Goal: Navigation & Orientation: Find specific page/section

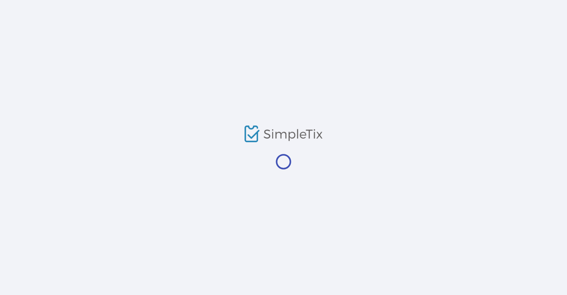
click at [403, 144] on div at bounding box center [283, 147] width 567 height 295
click at [336, 84] on div at bounding box center [283, 147] width 567 height 295
click at [345, 85] on div at bounding box center [283, 147] width 567 height 295
click at [251, 86] on div at bounding box center [283, 147] width 567 height 295
click at [373, 87] on div at bounding box center [283, 147] width 567 height 295
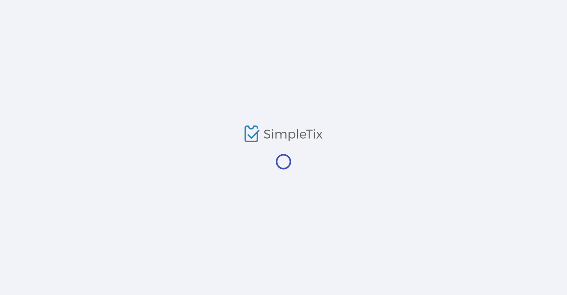
click at [16, 86] on div at bounding box center [283, 147] width 567 height 295
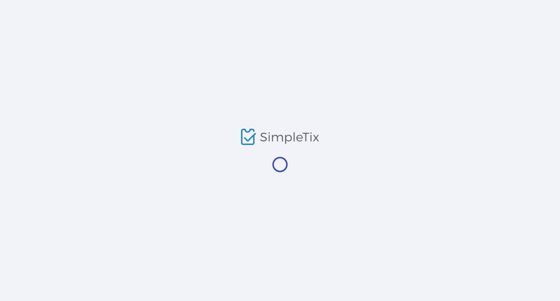
click at [348, 86] on div at bounding box center [280, 150] width 560 height 301
click at [25, 86] on div at bounding box center [280, 150] width 560 height 301
click at [337, 10] on div at bounding box center [280, 150] width 560 height 301
click at [337, 12] on div at bounding box center [280, 150] width 560 height 301
click at [538, 13] on div at bounding box center [280, 150] width 560 height 301
